Goal: Check status: Check status

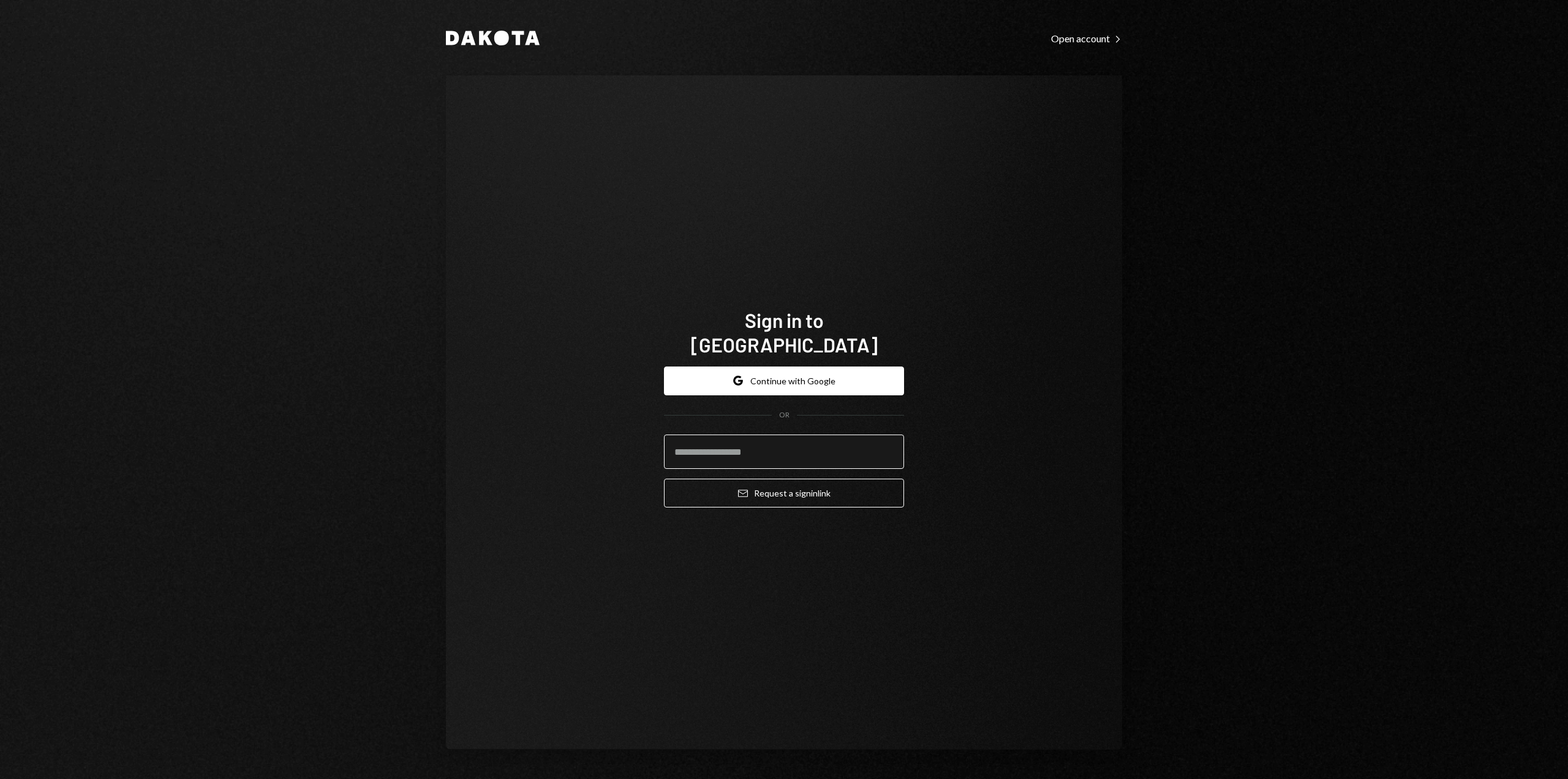
click at [740, 441] on input "email" at bounding box center [784, 452] width 240 height 34
type input "**********"
click at [750, 481] on button "Email Request a sign in link" at bounding box center [784, 493] width 240 height 29
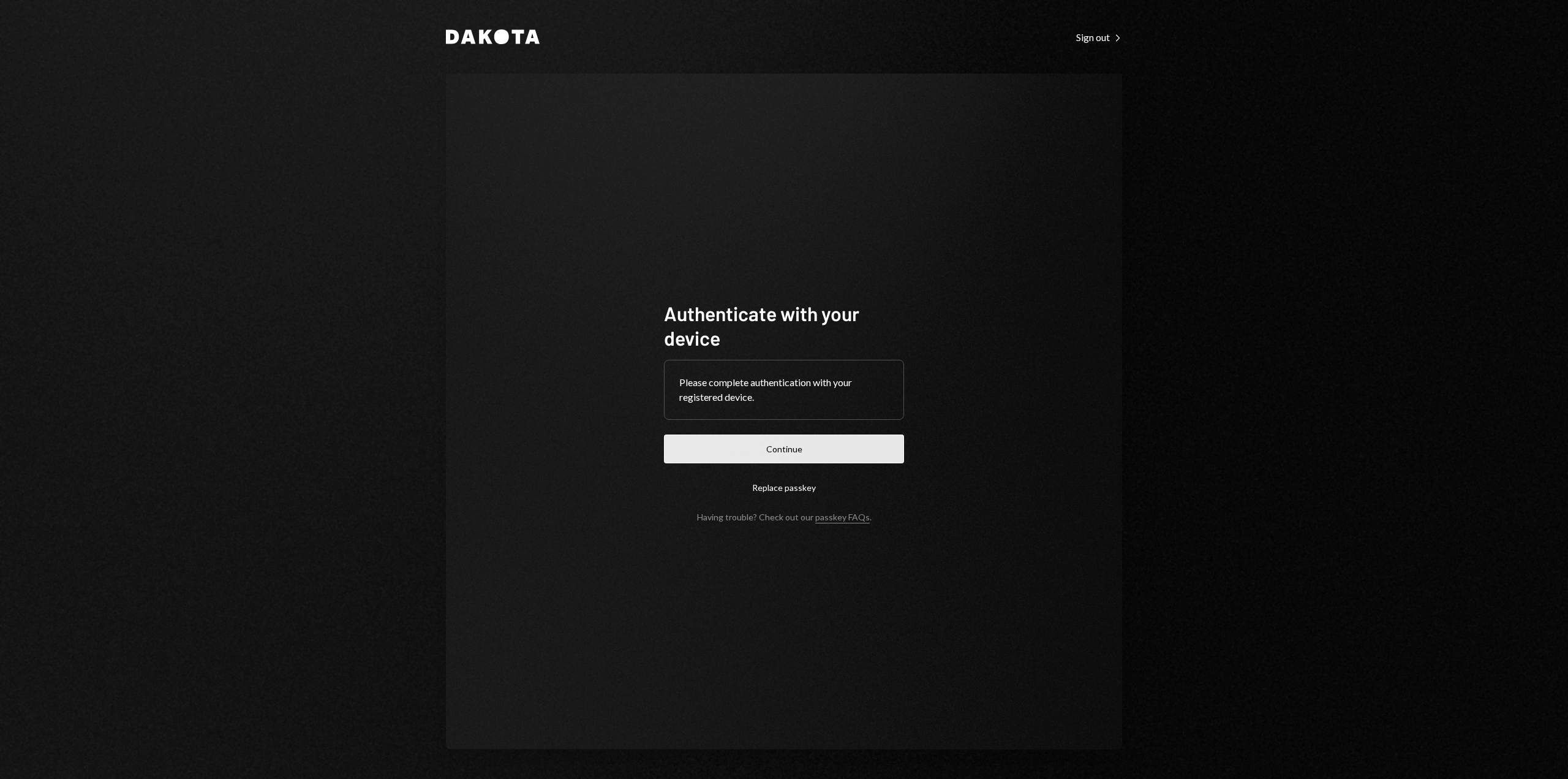
click at [784, 438] on button "Continue" at bounding box center [784, 449] width 240 height 29
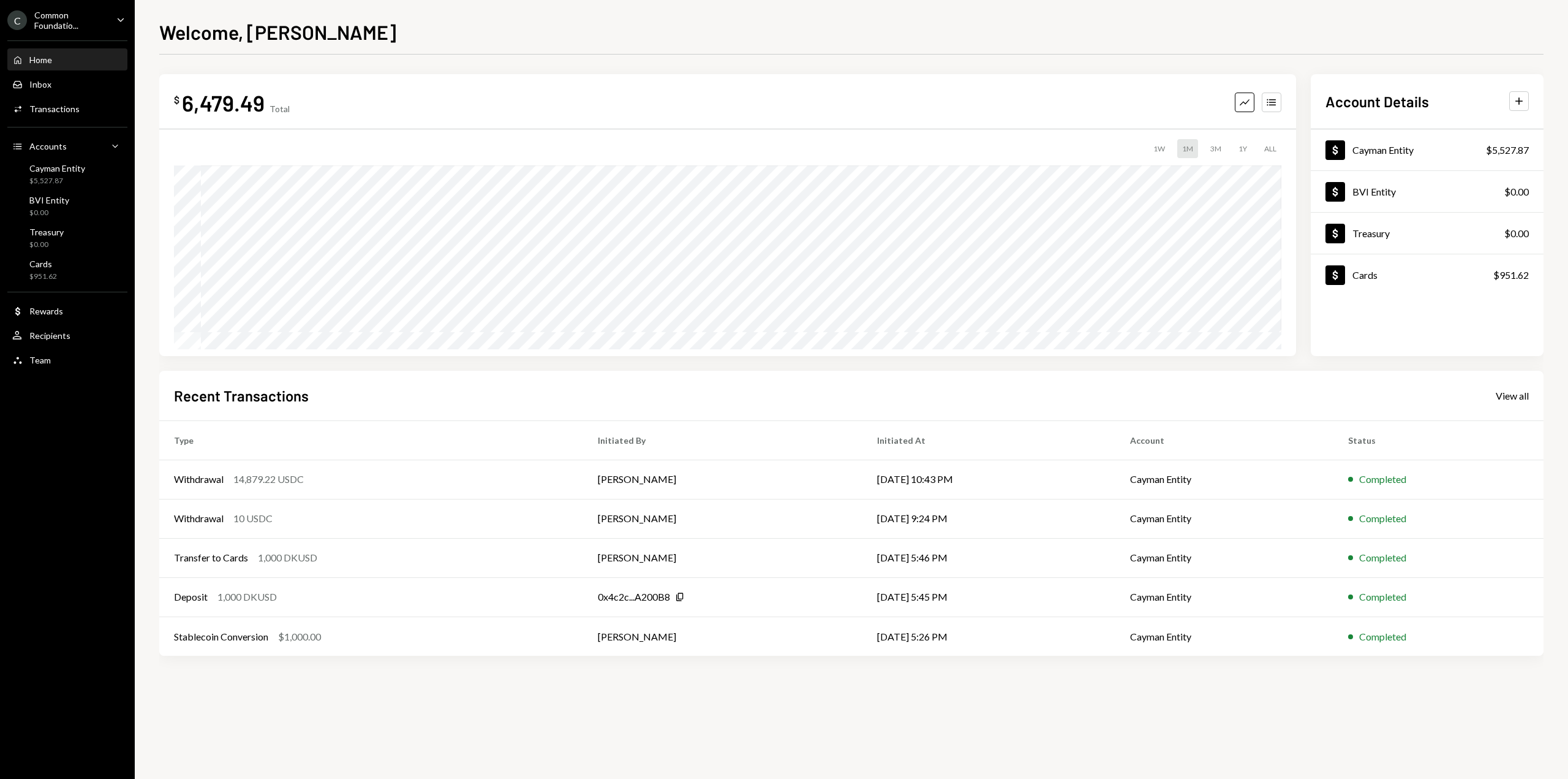
click at [117, 14] on icon "Caret Down" at bounding box center [120, 19] width 14 height 14
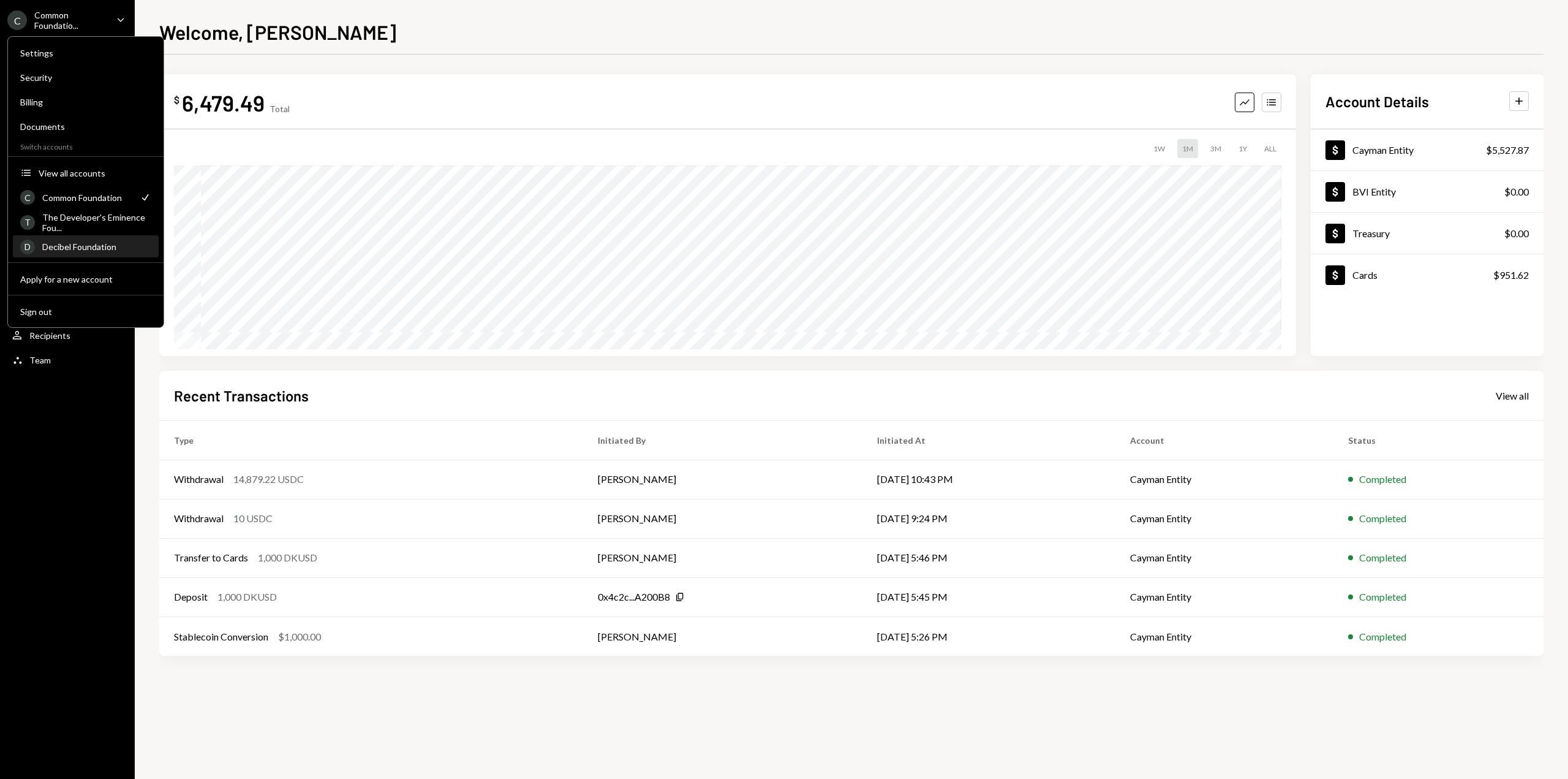
click at [88, 250] on div "Decibel Foundation" at bounding box center [96, 247] width 109 height 11
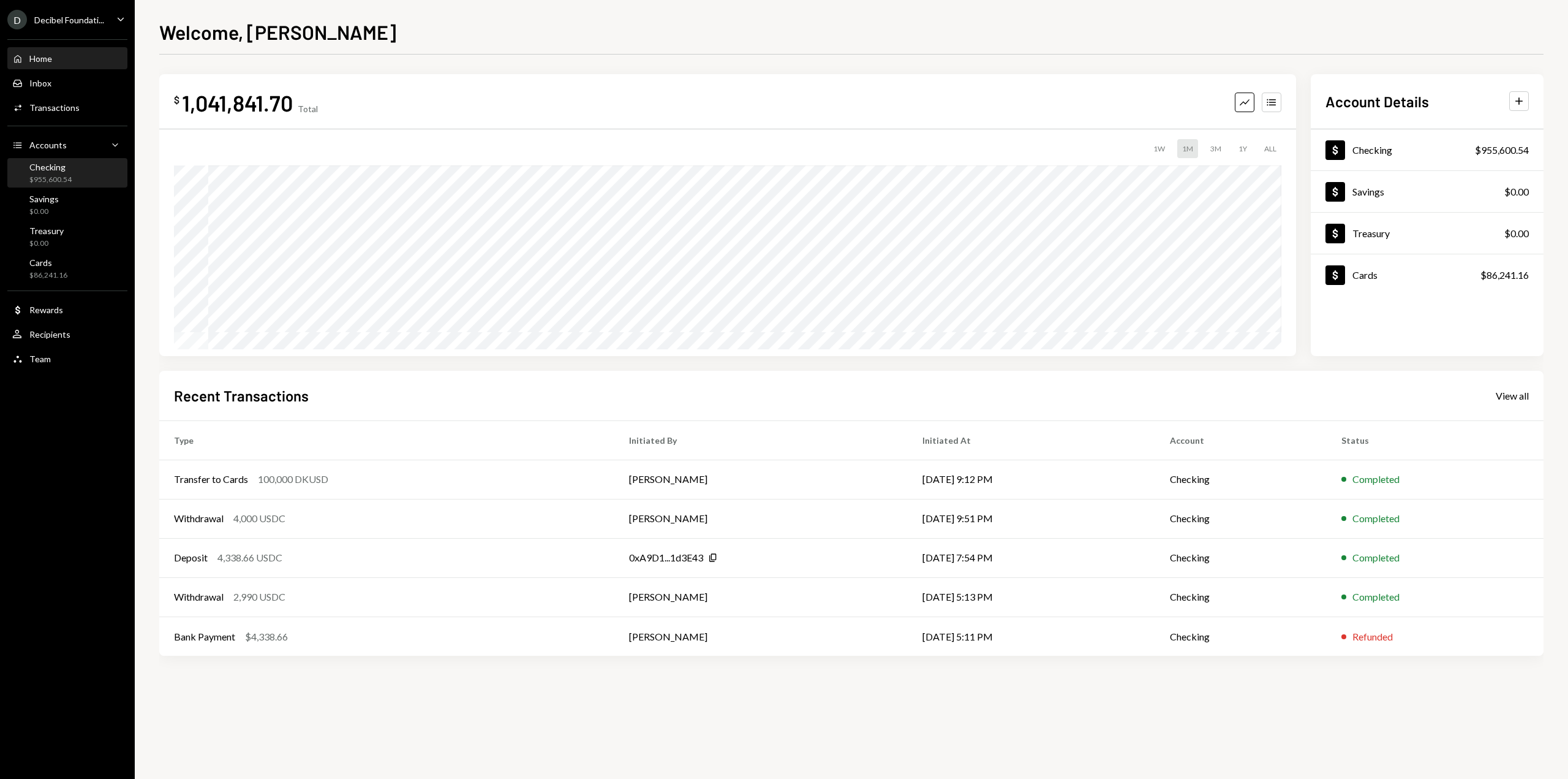
click at [69, 181] on div "$955,600.54" at bounding box center [50, 180] width 42 height 11
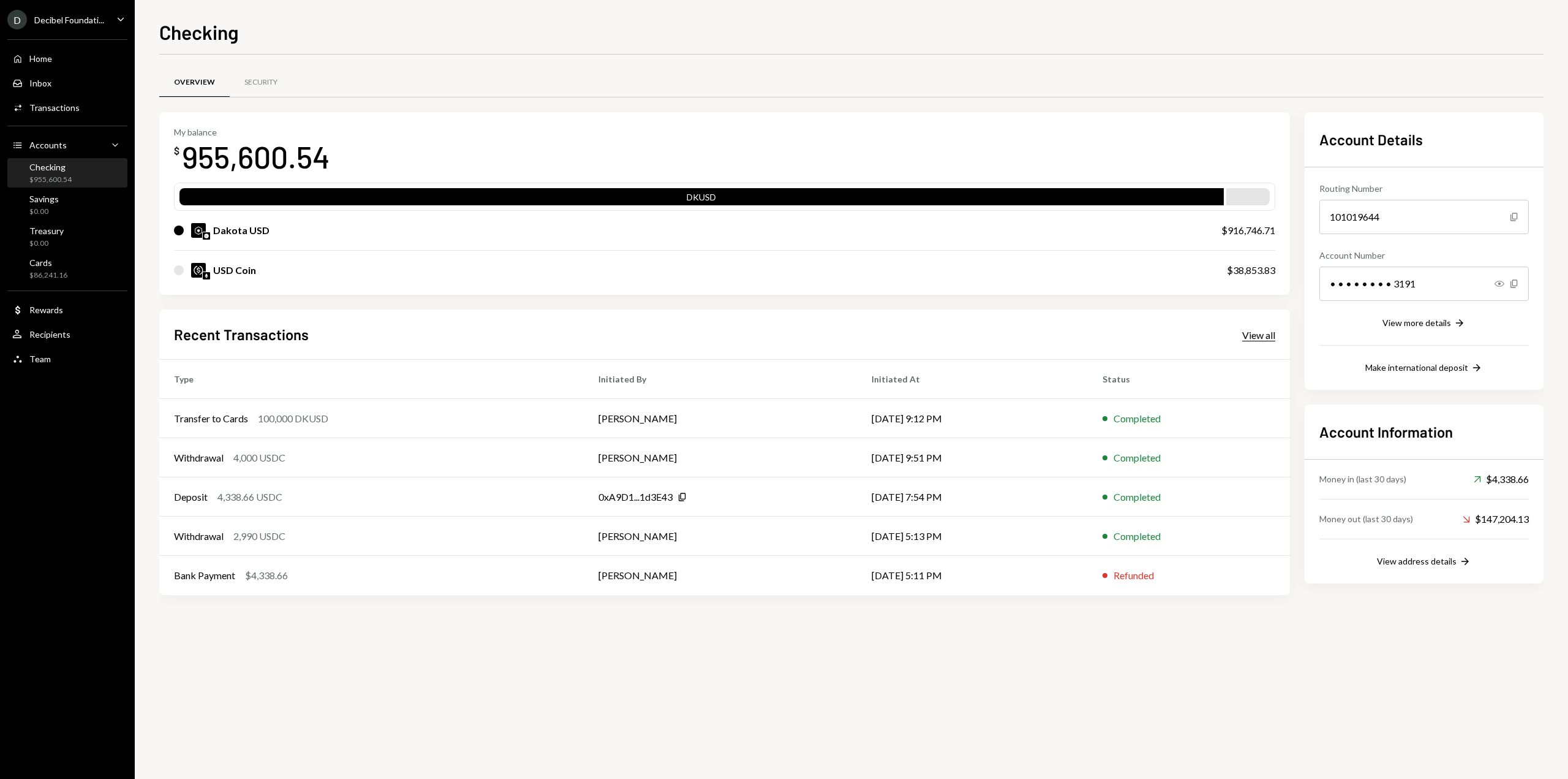
click at [1255, 338] on div "View all" at bounding box center [1259, 335] width 33 height 13
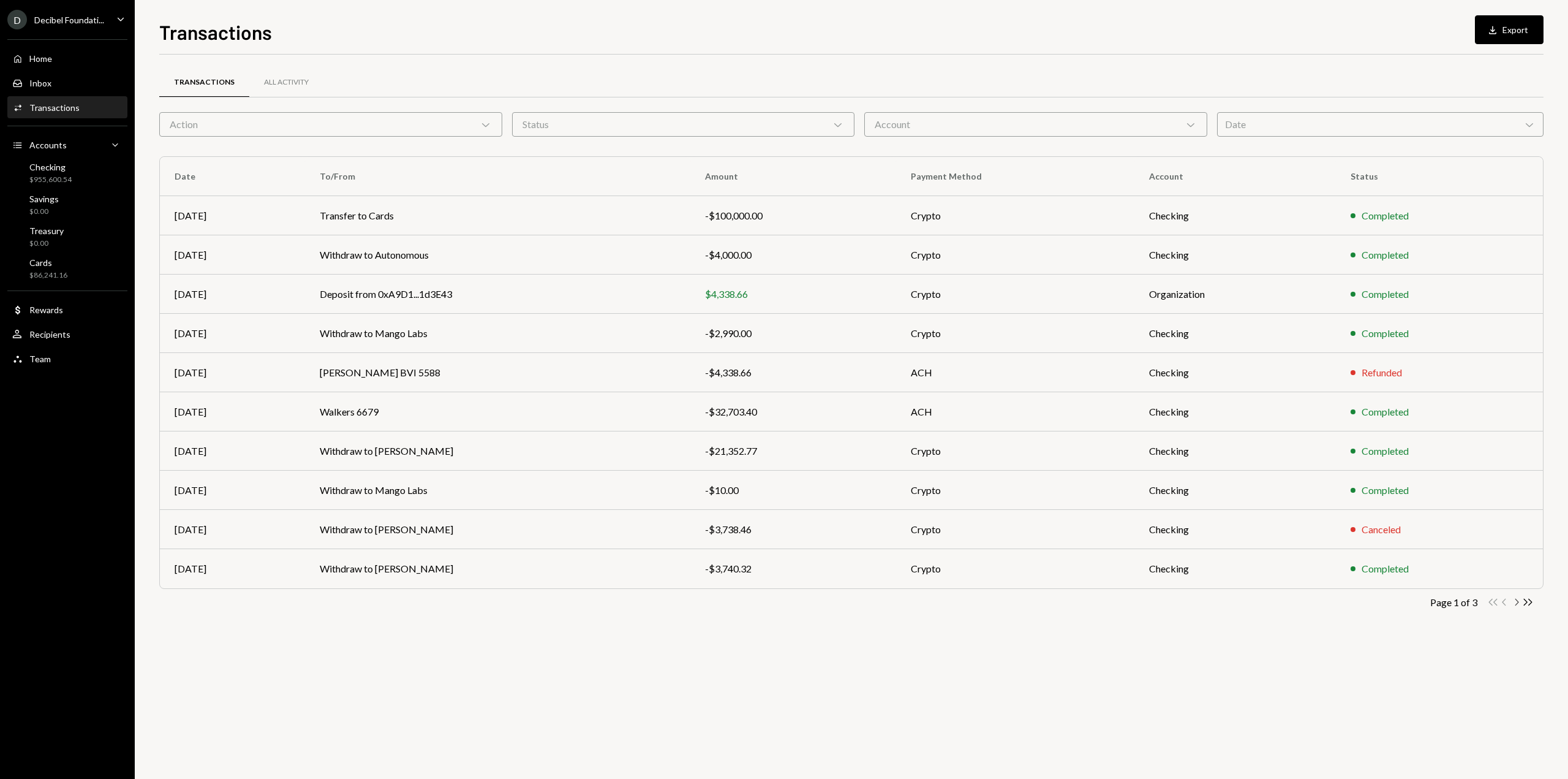
click at [1516, 603] on icon "Chevron Right" at bounding box center [1516, 601] width 12 height 12
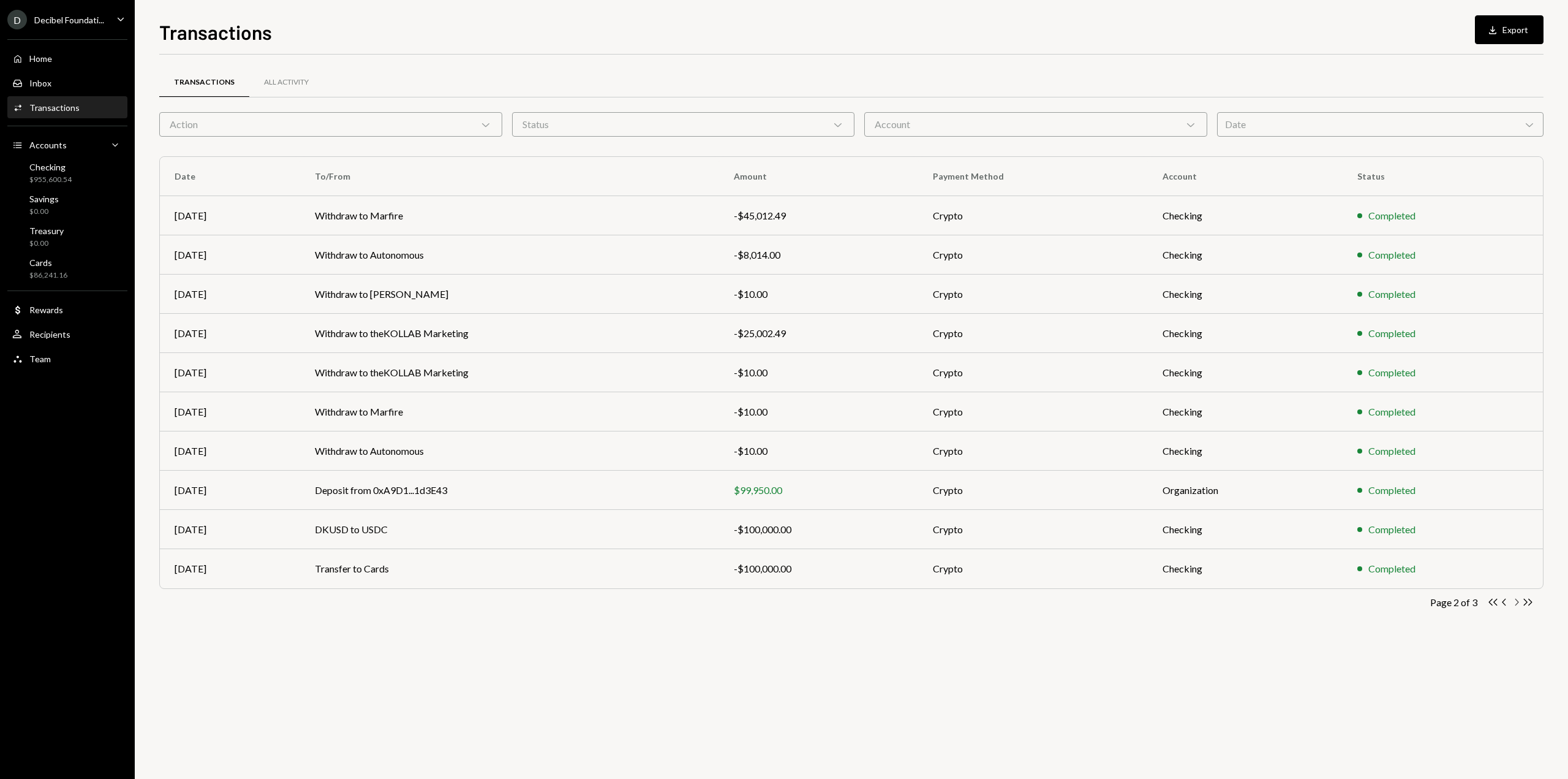
click at [1520, 601] on icon "Chevron Right" at bounding box center [1516, 601] width 12 height 12
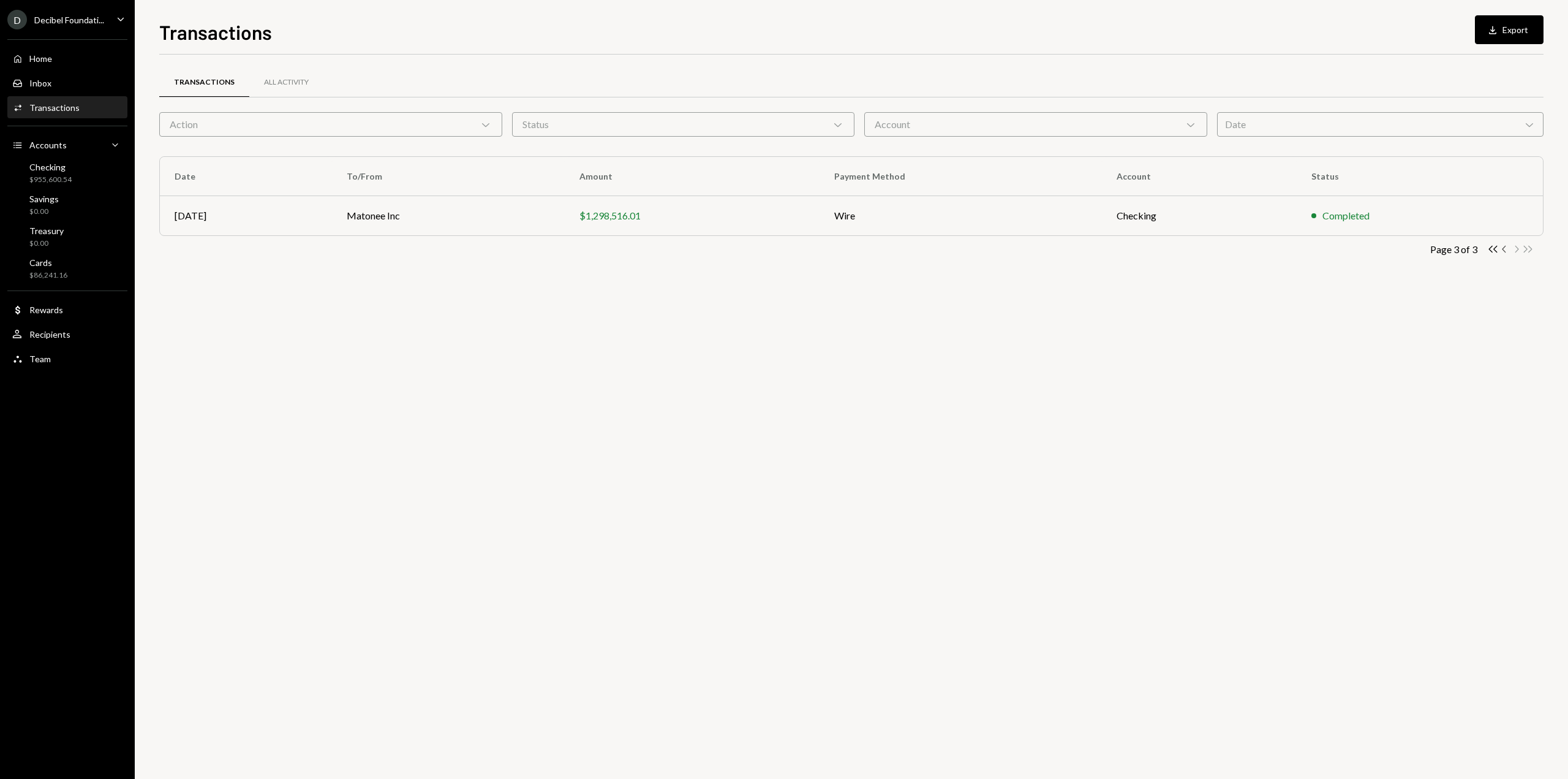
click at [1503, 252] on icon "Chevron Left" at bounding box center [1505, 249] width 12 height 12
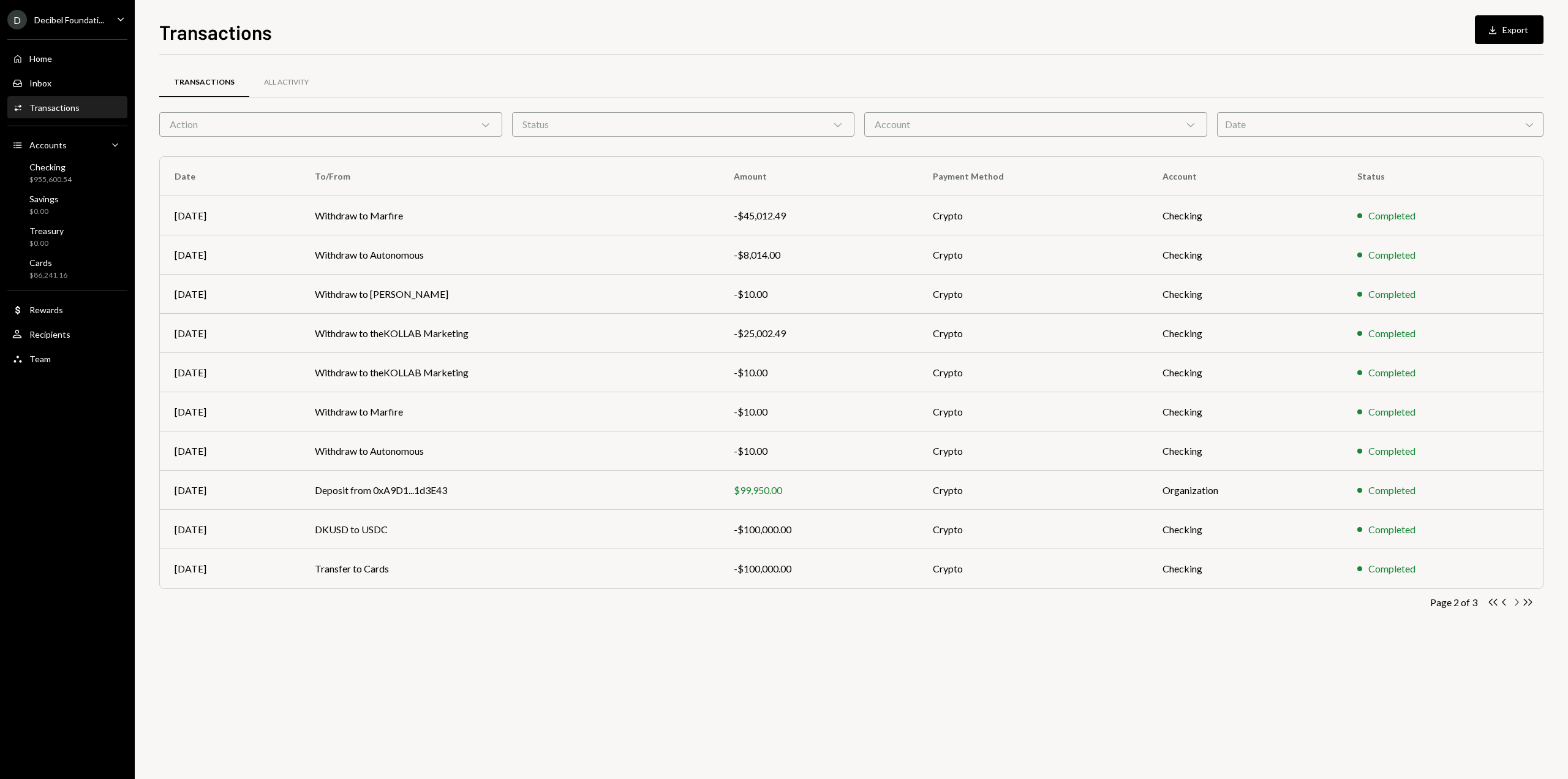
click at [1517, 604] on icon "button" at bounding box center [1518, 601] width 4 height 6
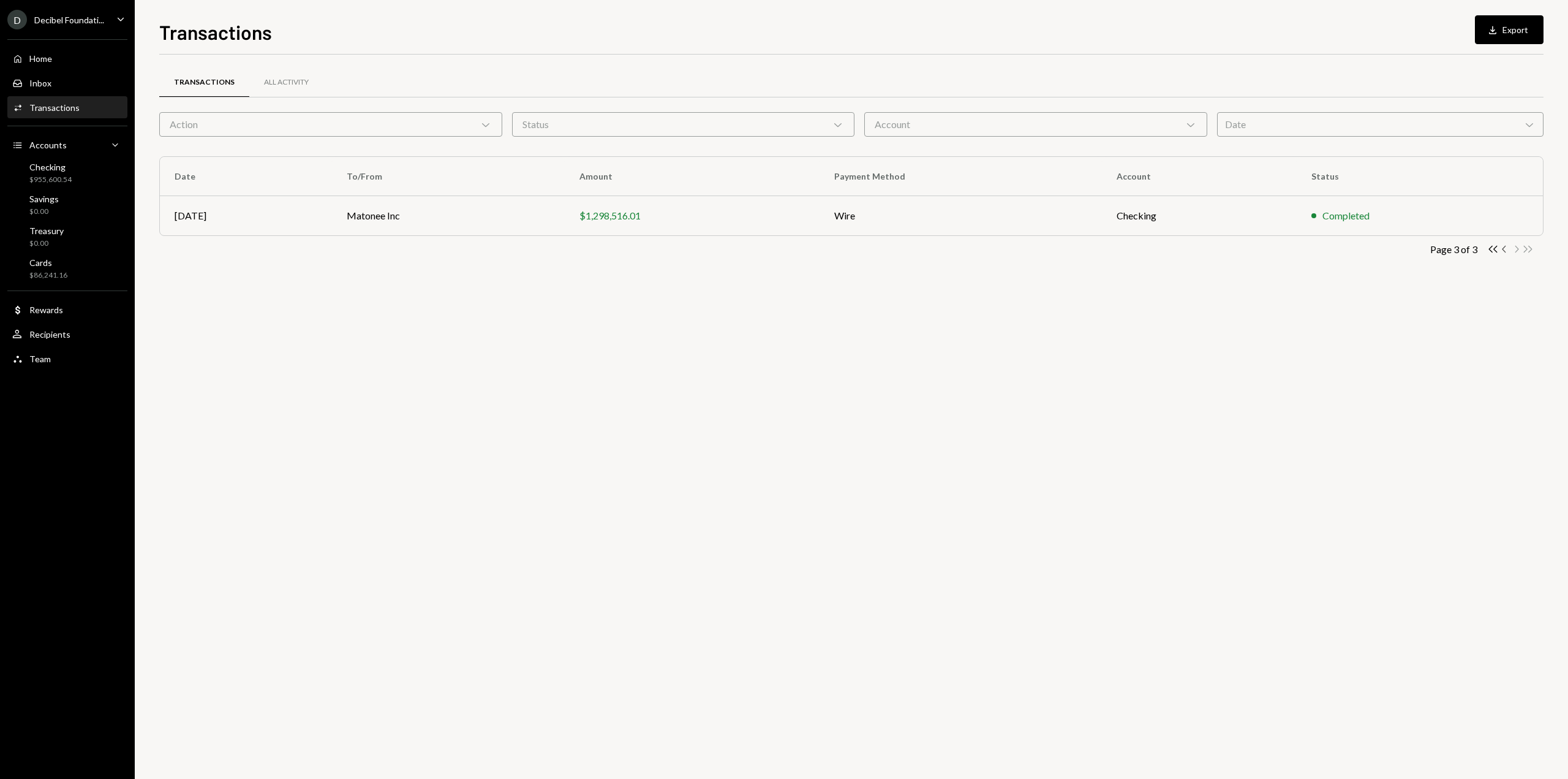
click at [1502, 251] on icon "Chevron Left" at bounding box center [1505, 249] width 12 height 12
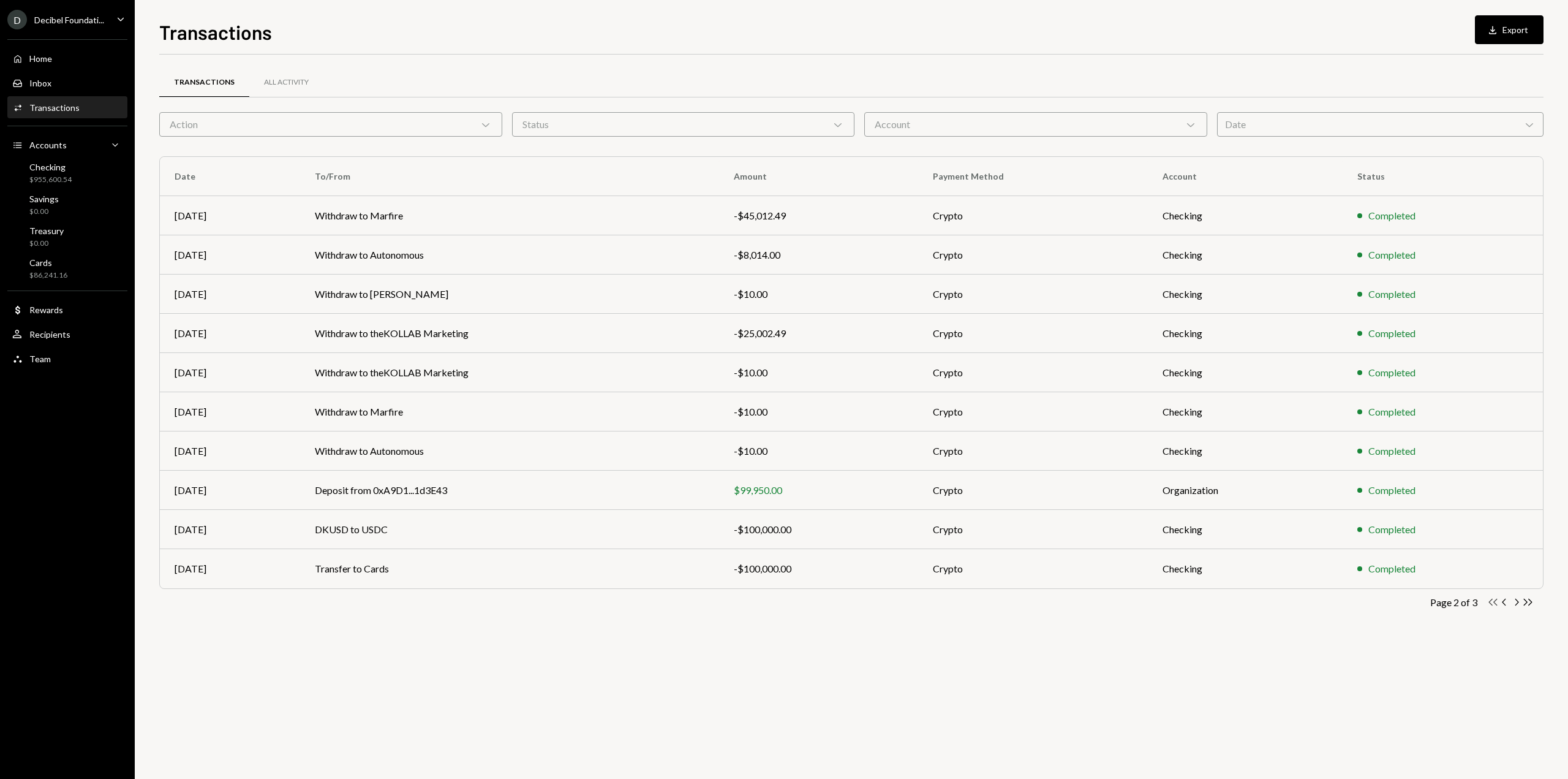
click at [1490, 605] on icon "Double Arrow Left" at bounding box center [1493, 601] width 12 height 12
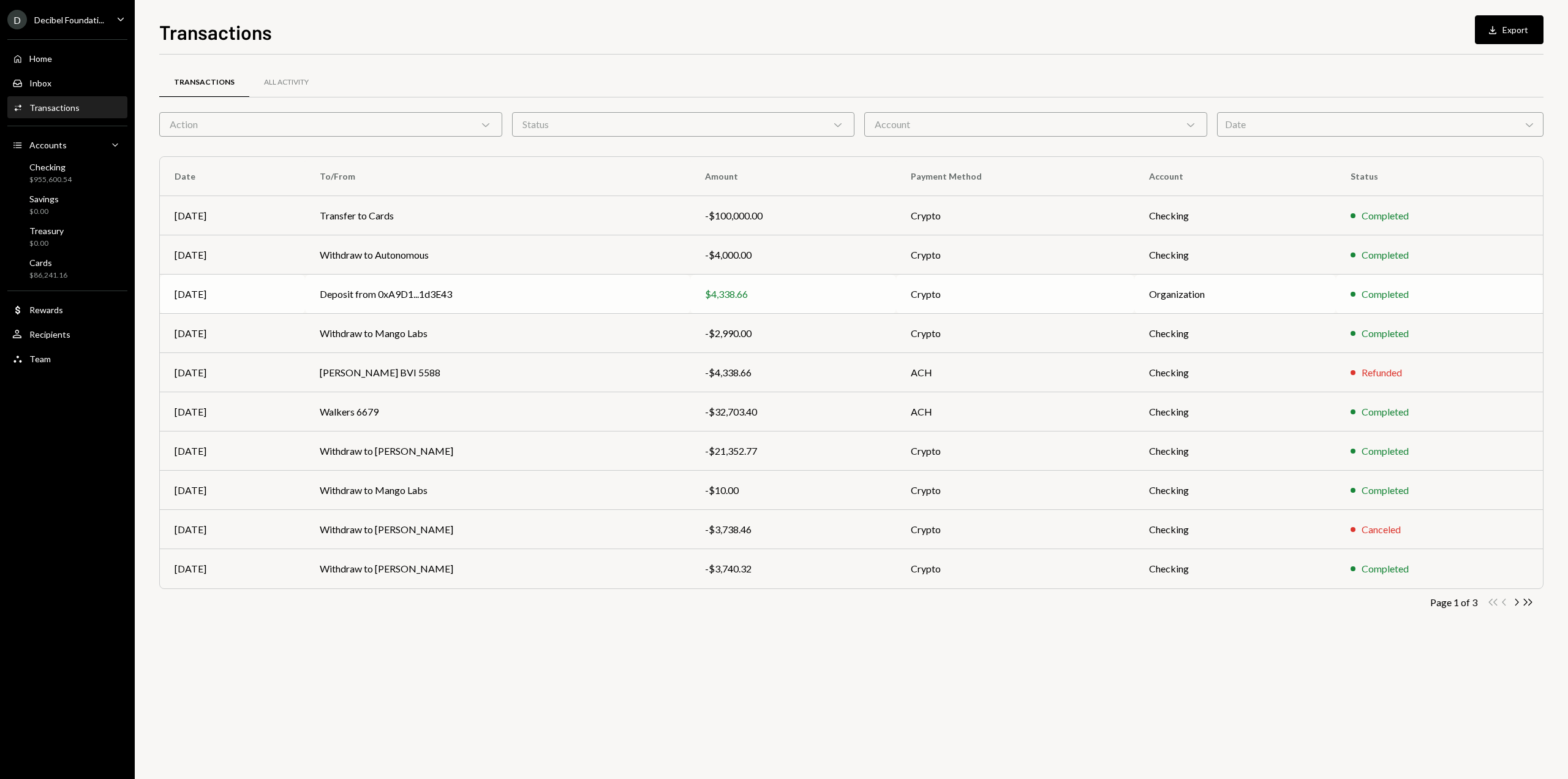
click at [429, 297] on td "Deposit from 0xA9D1...1d3E43" at bounding box center [498, 293] width 386 height 39
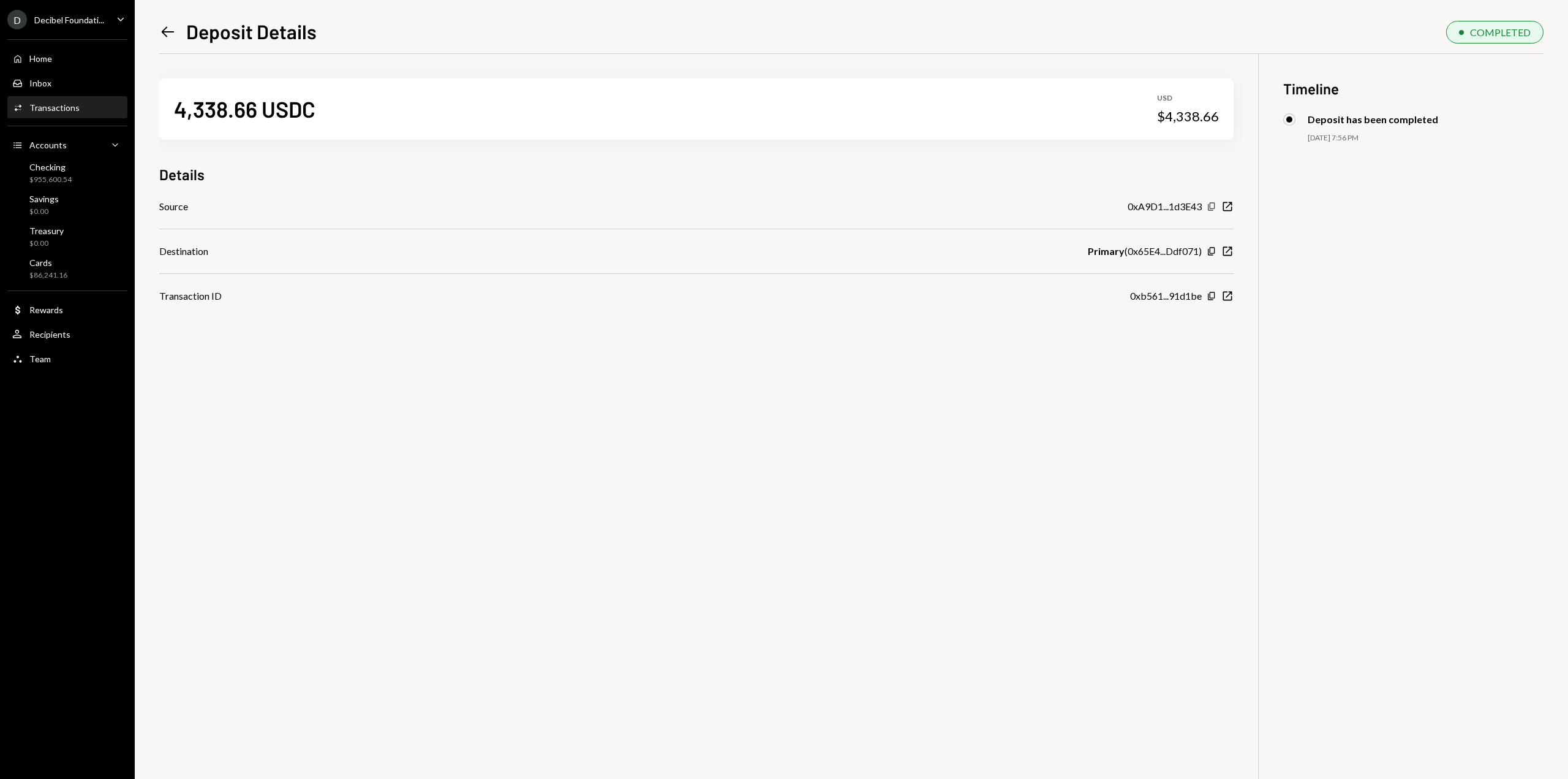
click at [1215, 206] on icon "button" at bounding box center [1211, 206] width 6 height 8
click at [166, 33] on icon "Left Arrow" at bounding box center [168, 32] width 17 height 17
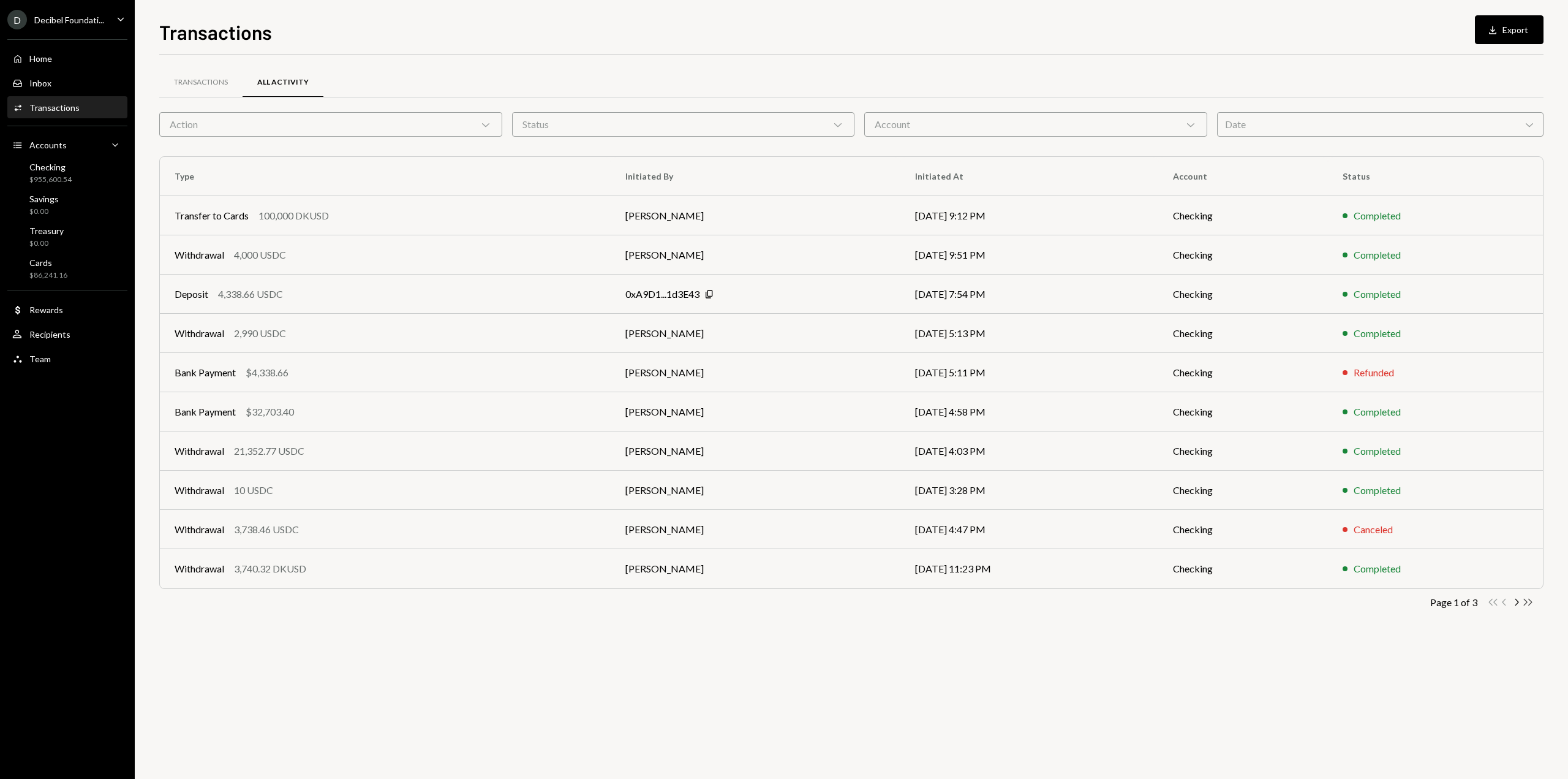
click at [1527, 600] on icon "Double Arrow Right" at bounding box center [1527, 601] width 12 height 12
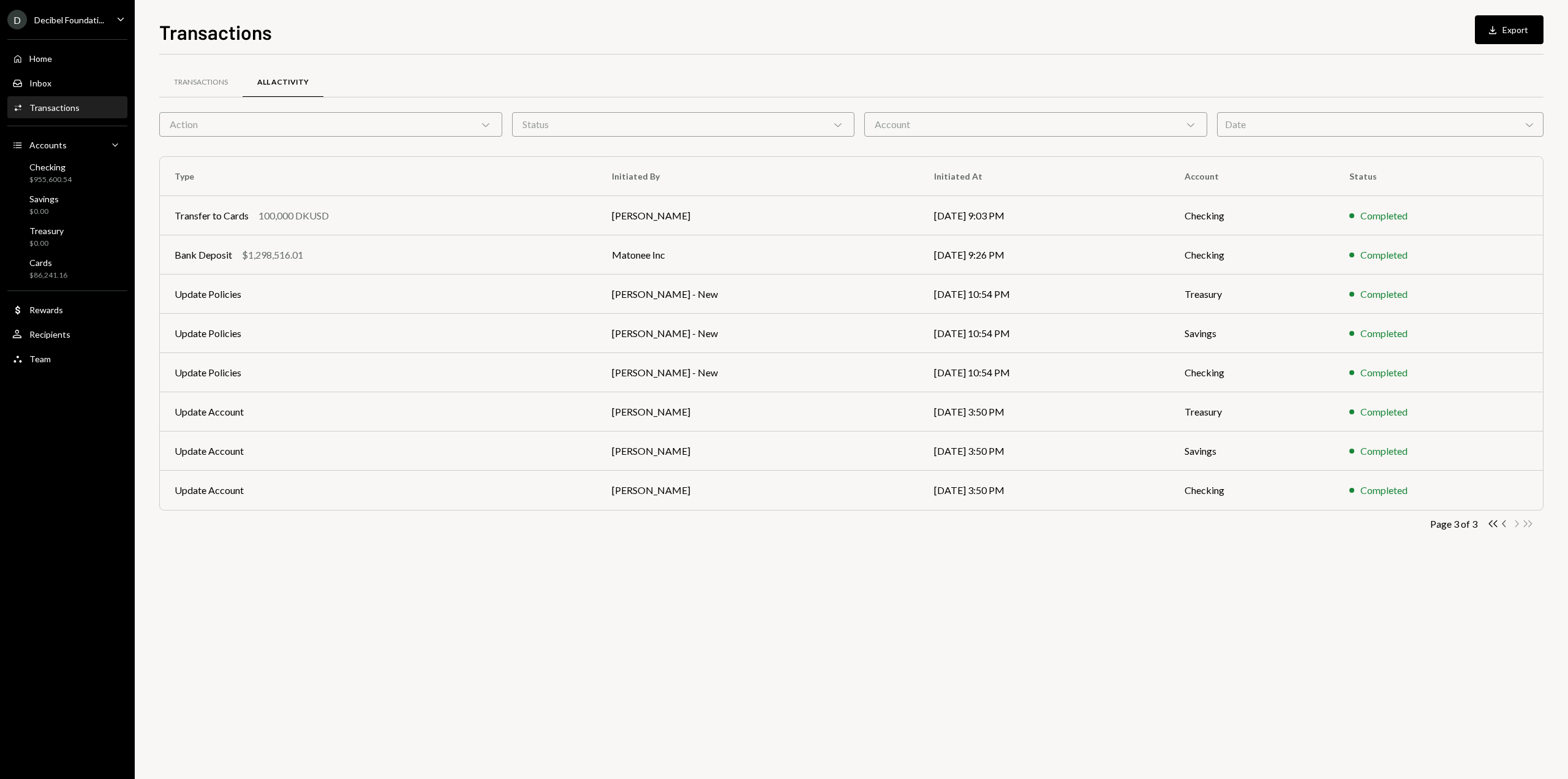
click at [1504, 524] on icon "Chevron Left" at bounding box center [1505, 523] width 12 height 12
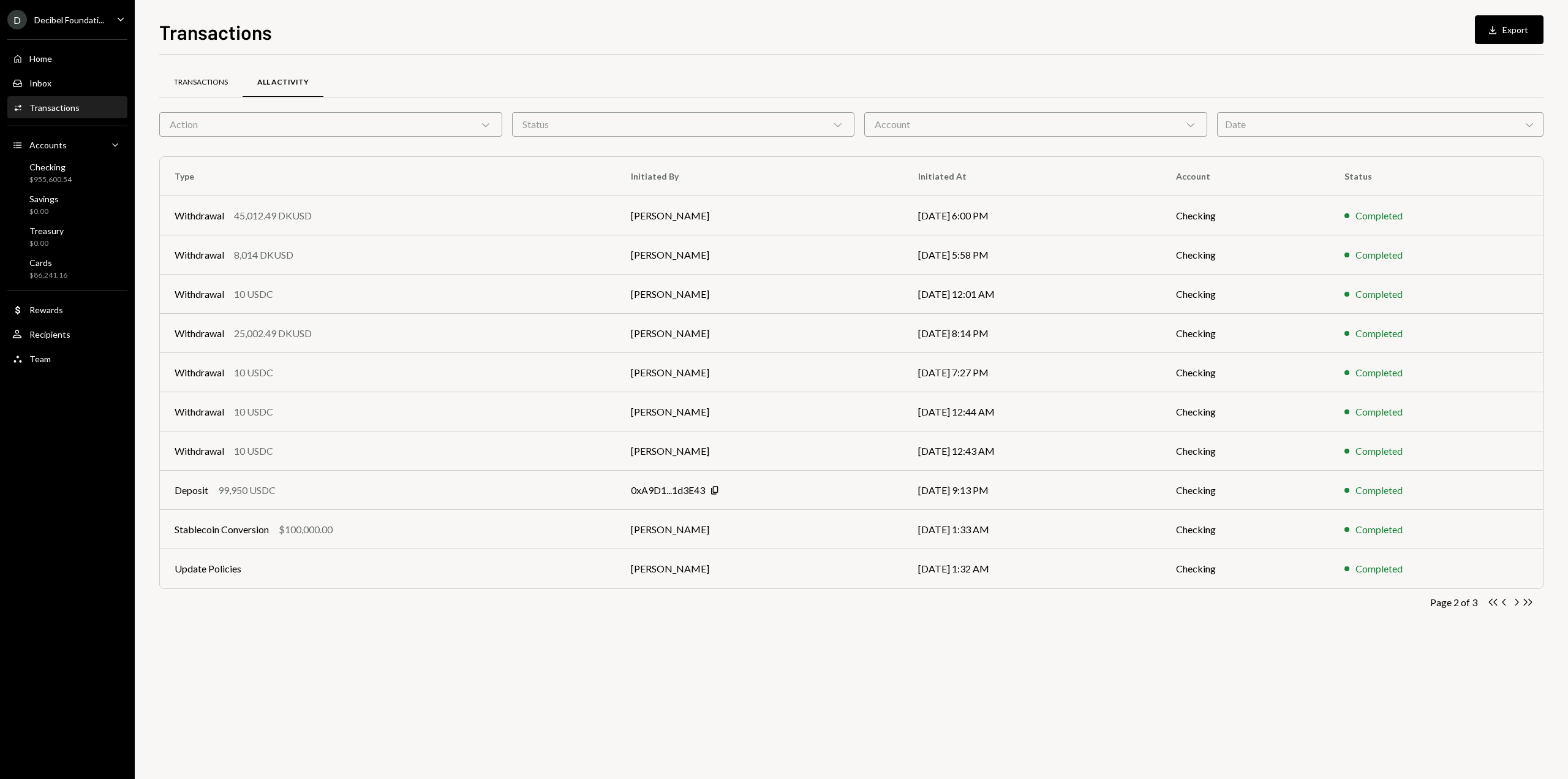
click at [201, 87] on div "Transactions" at bounding box center [201, 83] width 54 height 11
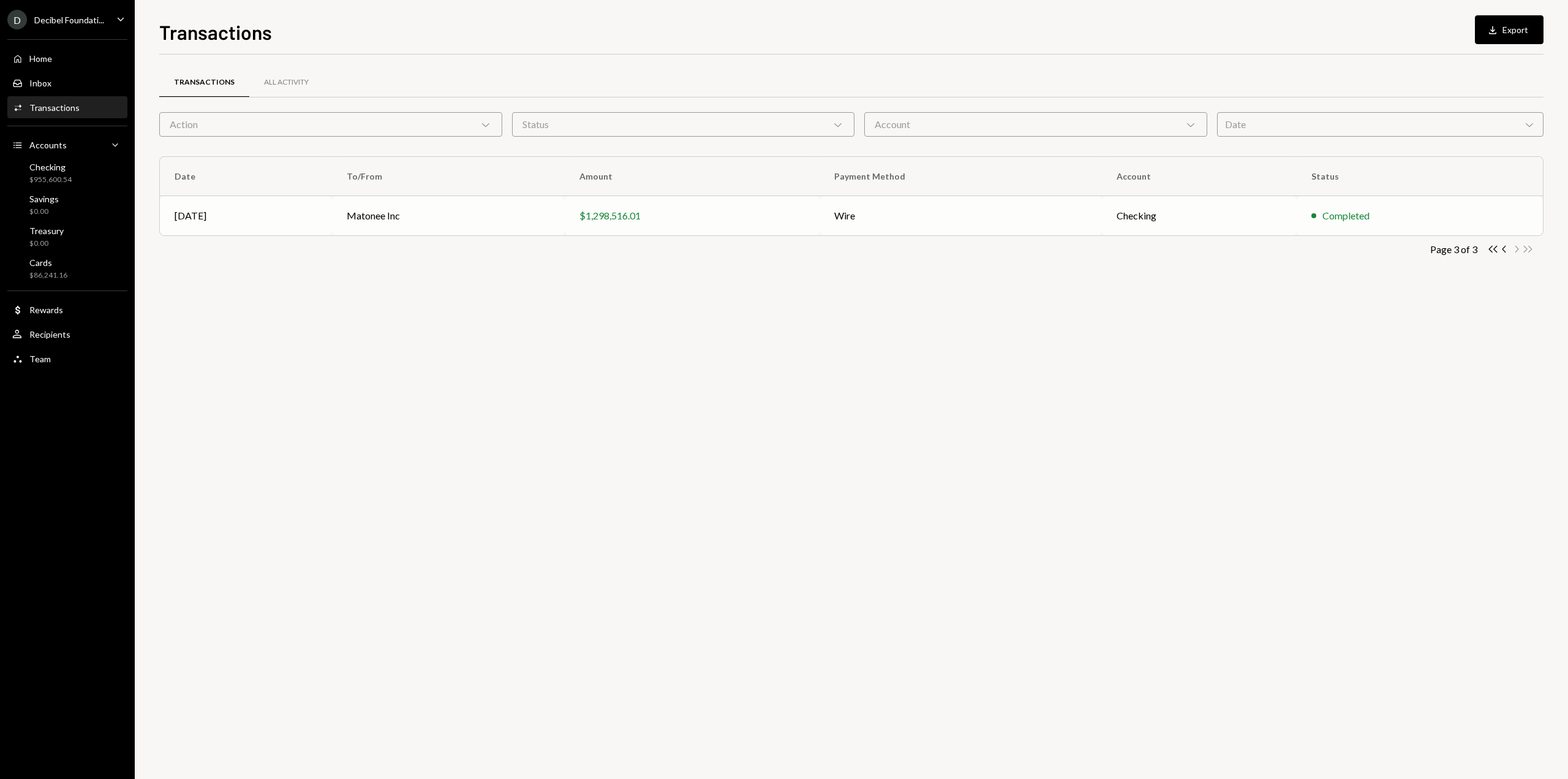
click at [1066, 218] on td "Wire" at bounding box center [960, 215] width 282 height 39
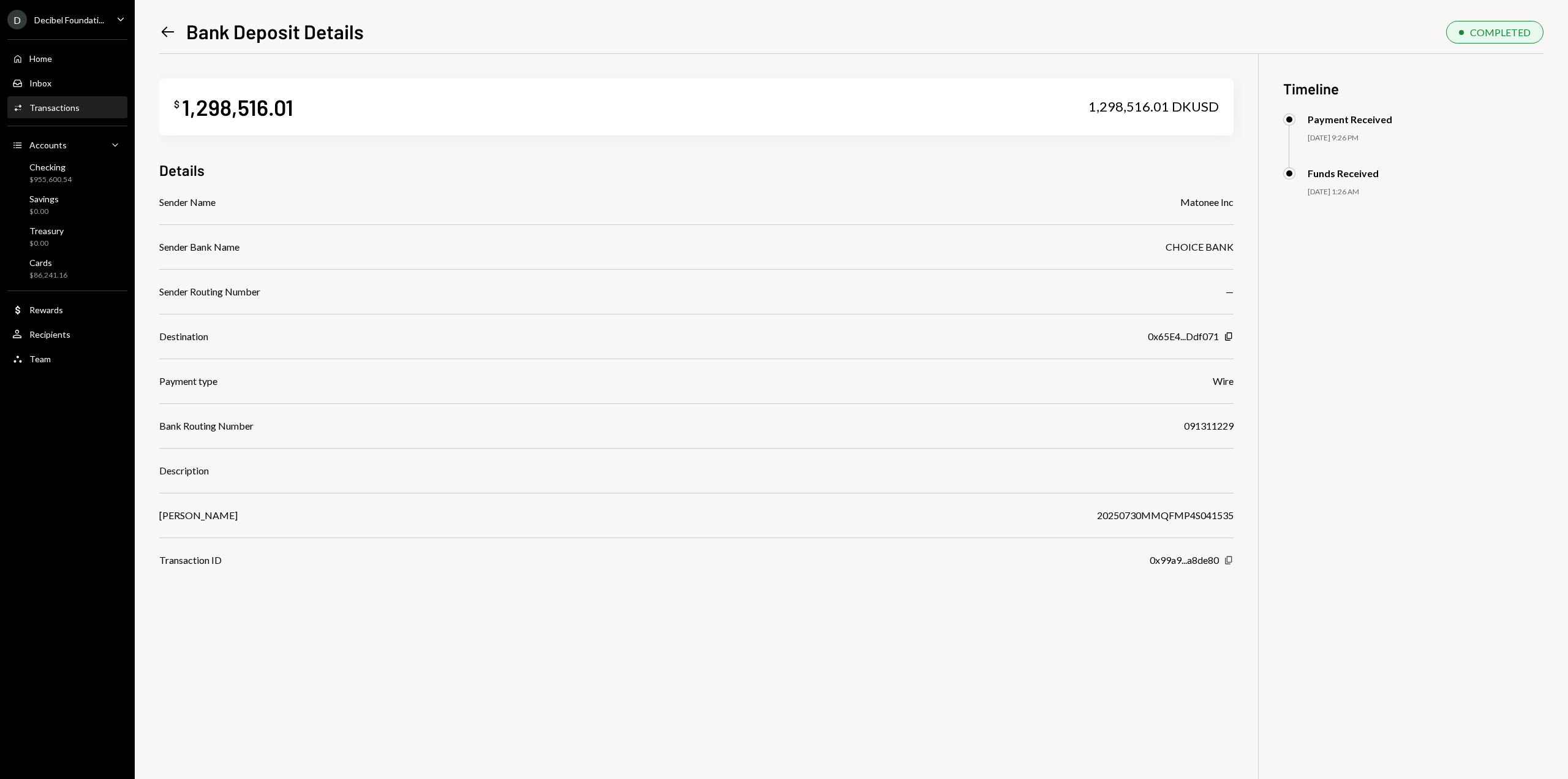
click at [1230, 558] on icon "Copy" at bounding box center [1228, 560] width 10 height 10
click at [163, 37] on icon "Left Arrow" at bounding box center [168, 32] width 17 height 17
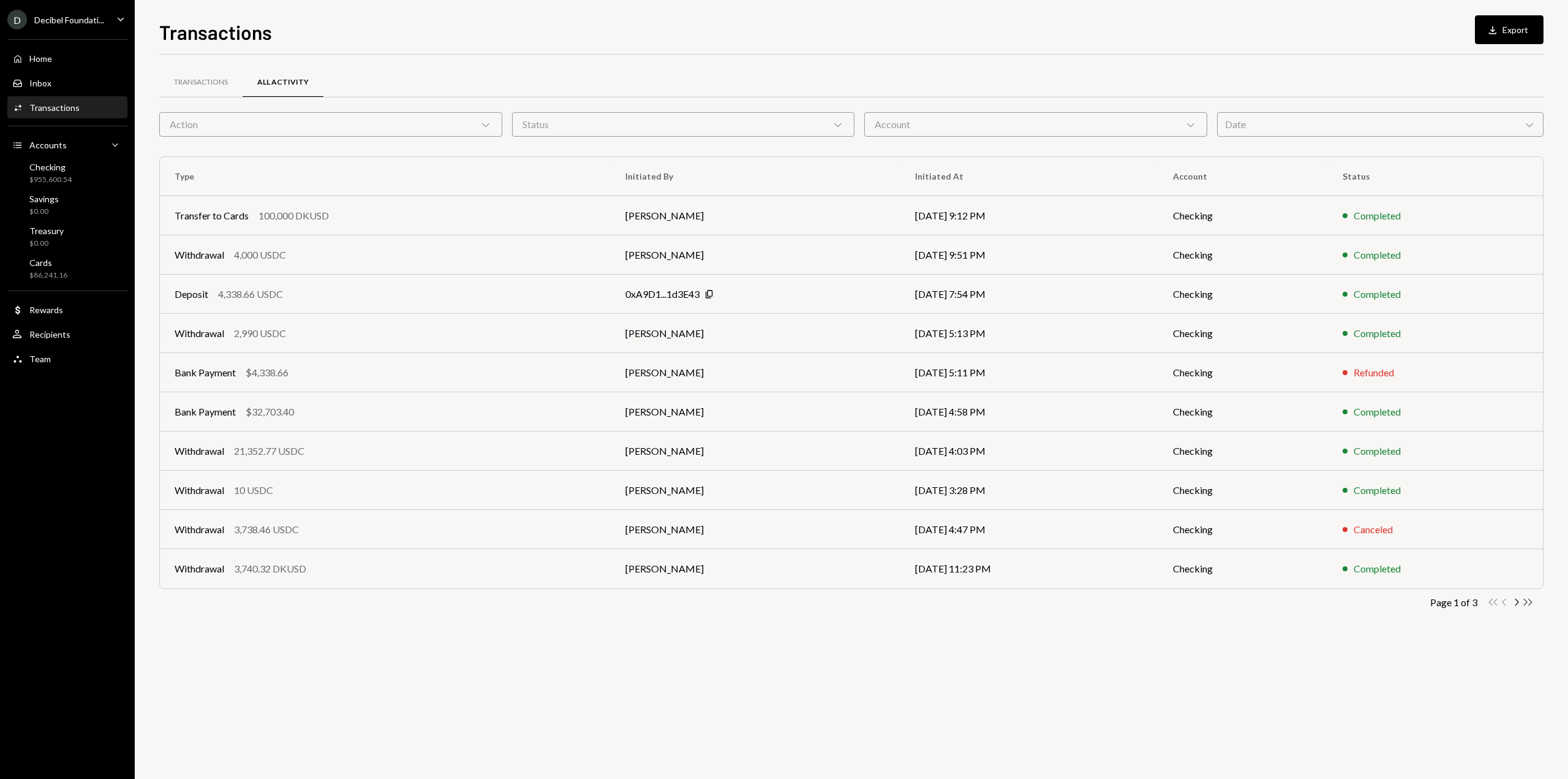
click at [1530, 599] on icon "button" at bounding box center [1528, 601] width 9 height 6
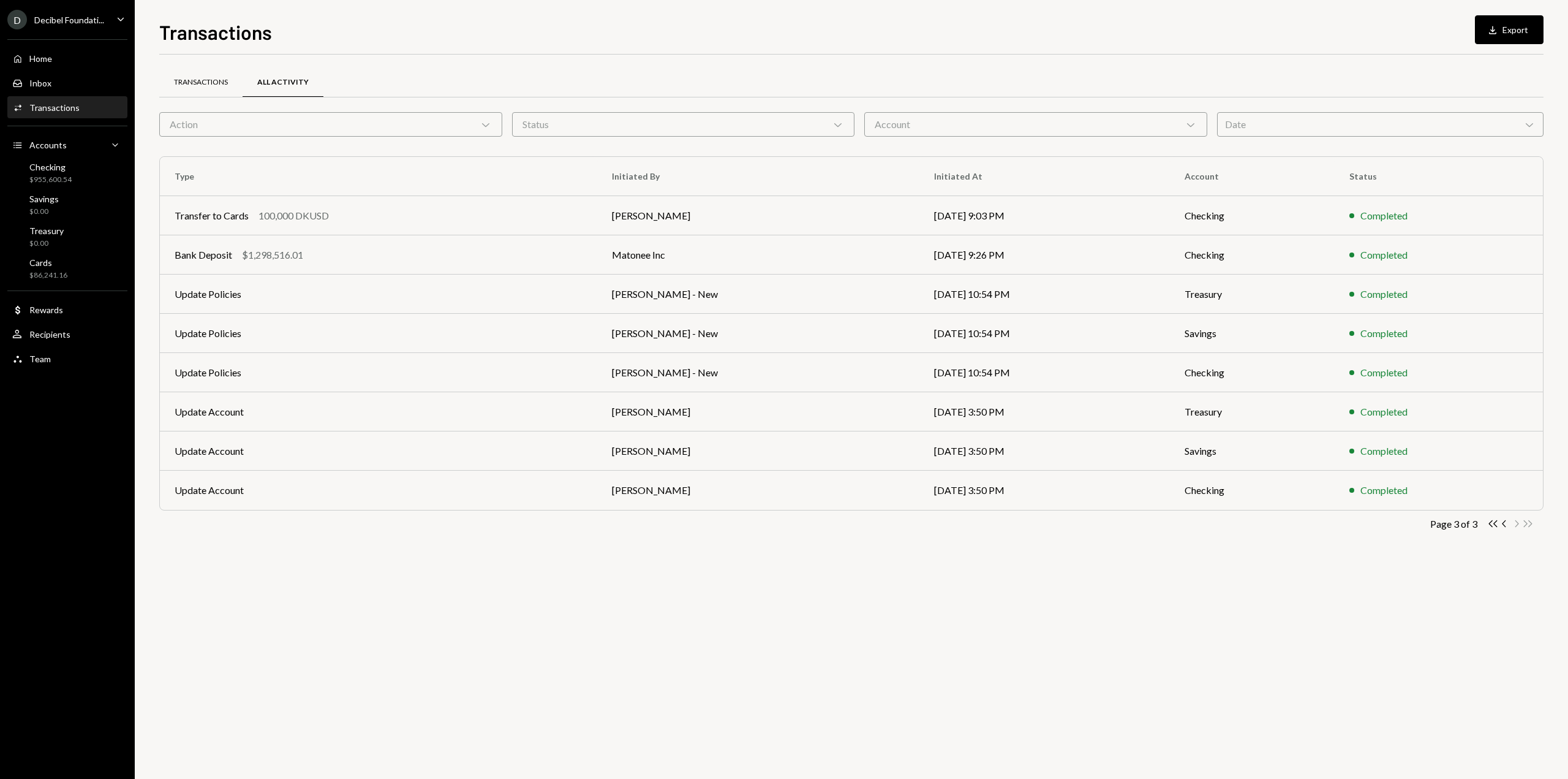
click at [187, 89] on div "Transactions" at bounding box center [201, 82] width 83 height 30
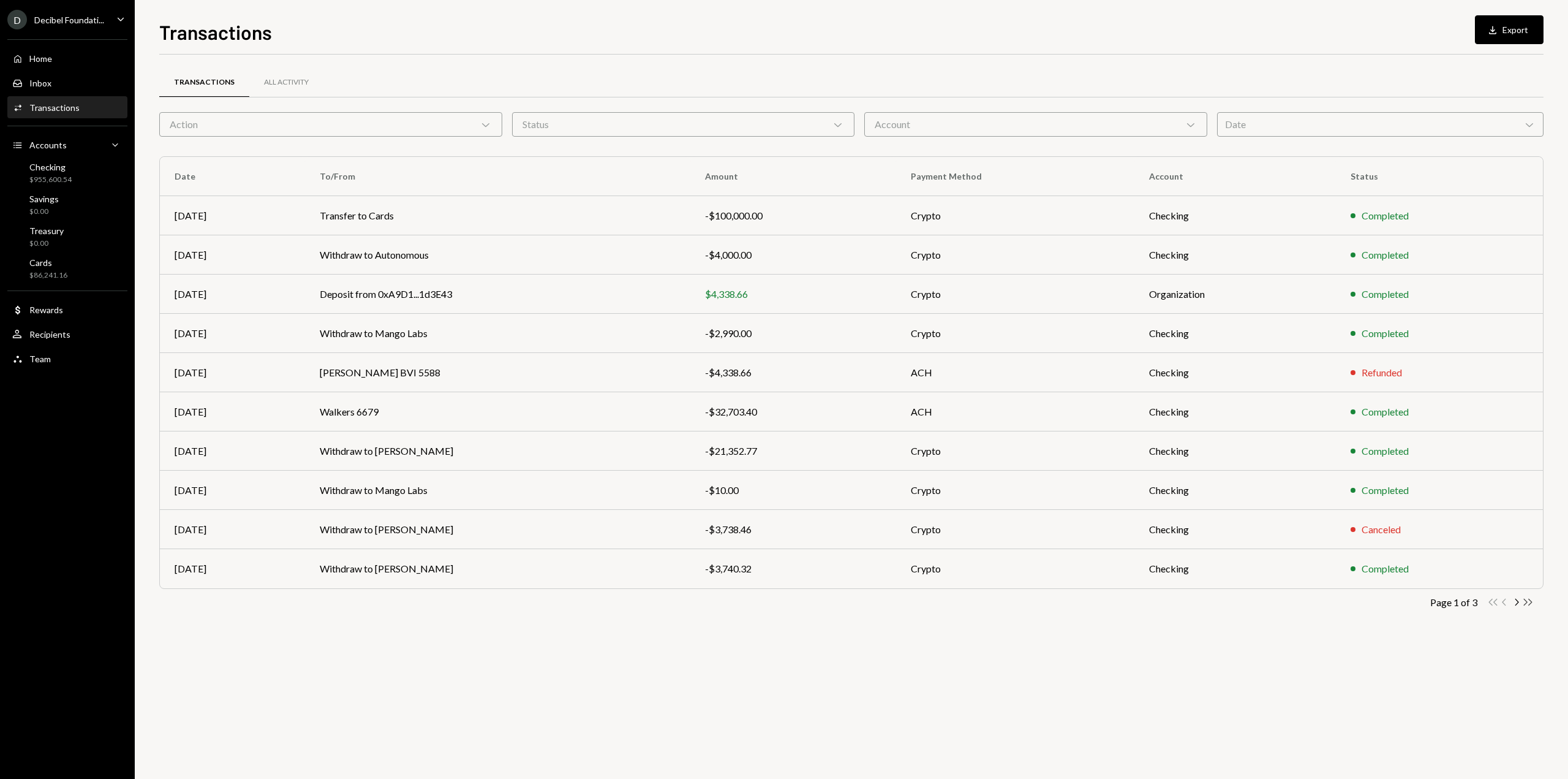
click at [1525, 601] on icon "Double Arrow Right" at bounding box center [1527, 601] width 12 height 12
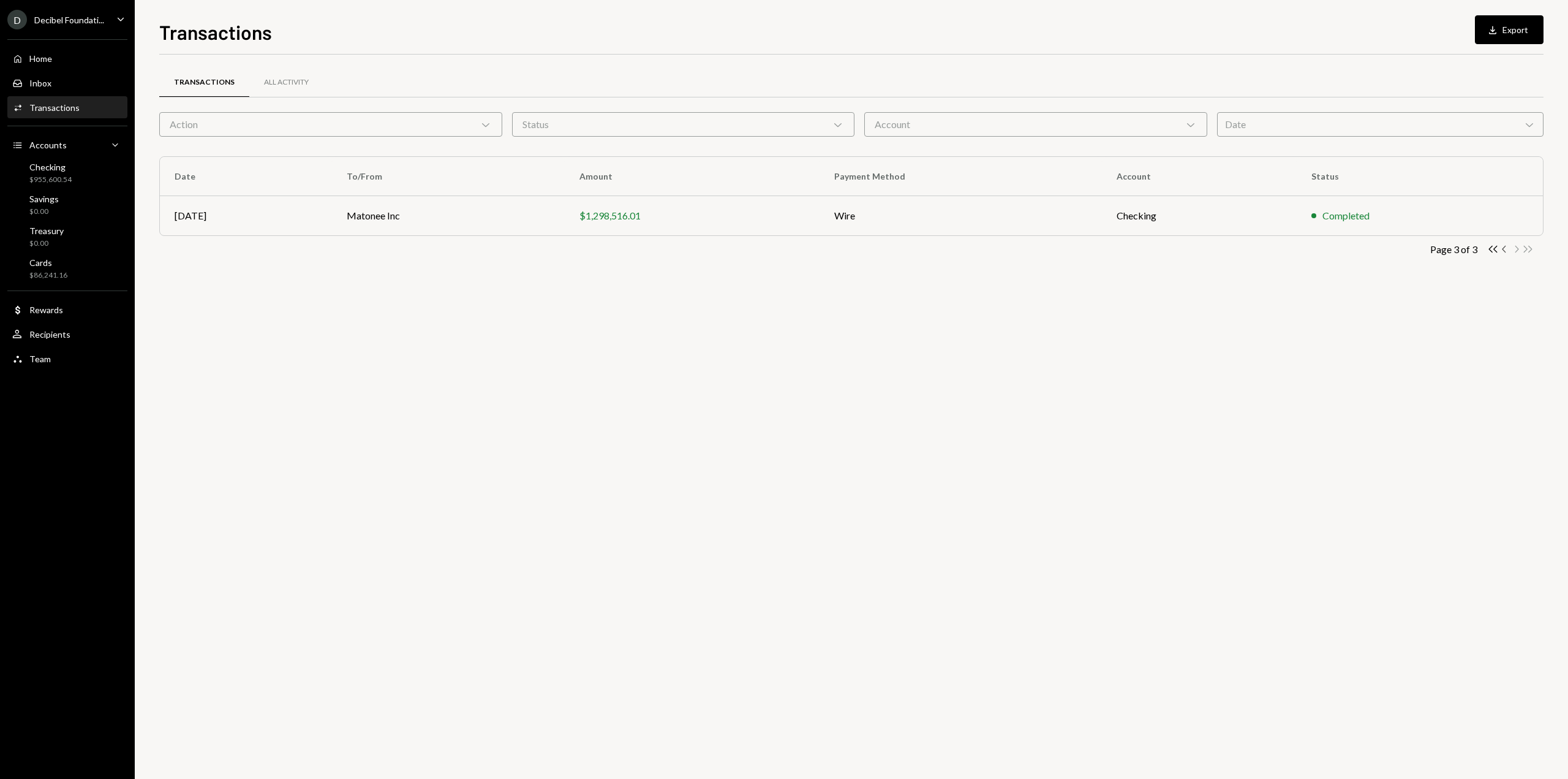
click at [1505, 245] on icon "Chevron Left" at bounding box center [1505, 249] width 12 height 12
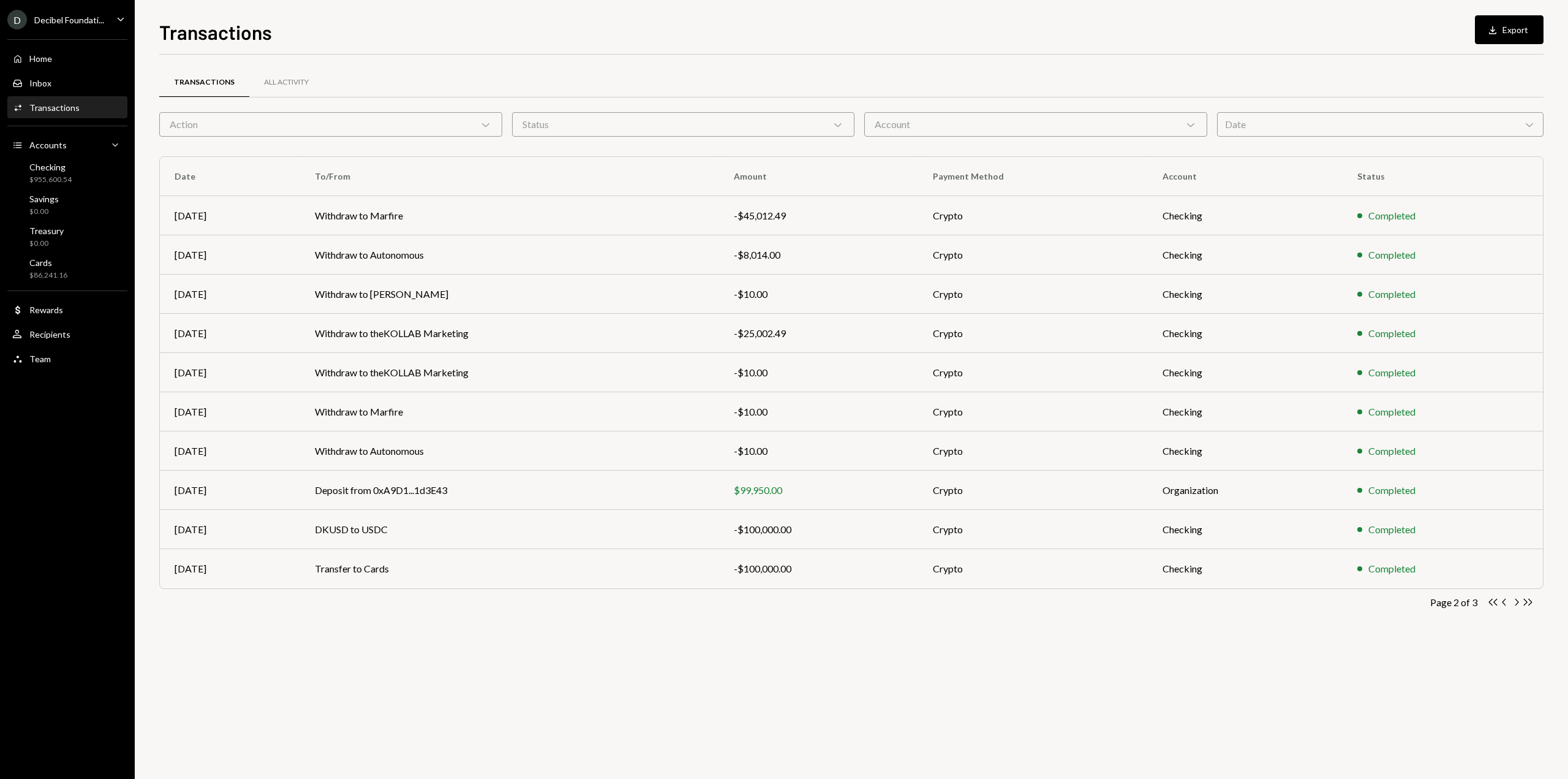
click at [1506, 603] on icon "Chevron Left" at bounding box center [1505, 601] width 12 height 12
